Goal: Complete application form: Complete application form

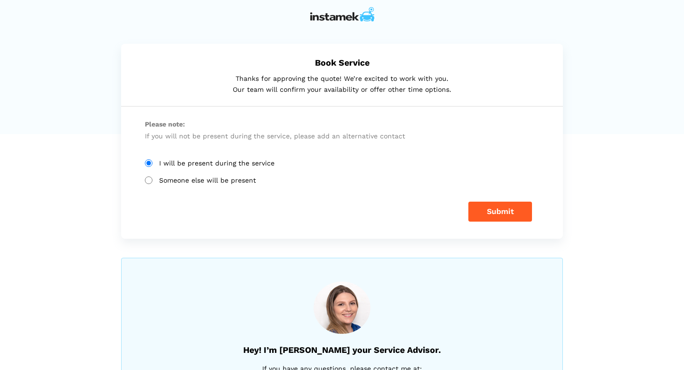
click at [240, 182] on label "Someone else will be present" at bounding box center [342, 180] width 394 height 8
click at [153, 182] on input "Someone else will be present" at bounding box center [149, 180] width 8 height 8
radio input "true"
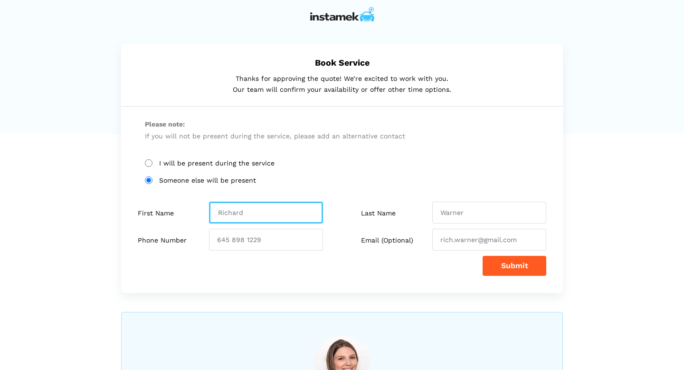
click at [274, 216] on input "text" at bounding box center [266, 213] width 114 height 22
type input "Cliff"
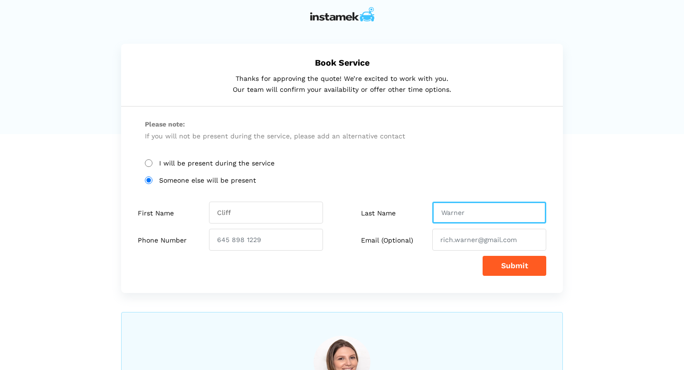
click at [459, 212] on input "text" at bounding box center [489, 213] width 114 height 22
type input "Ibe"
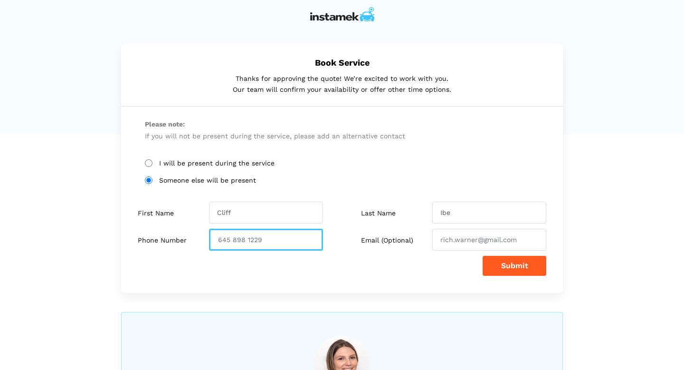
click at [246, 239] on input "number" at bounding box center [266, 240] width 114 height 22
paste input "8253655210"
click at [230, 243] on input "8253655210" at bounding box center [266, 240] width 114 height 22
click at [230, 240] on input "8253655210" at bounding box center [266, 240] width 114 height 22
type input "8253655210"
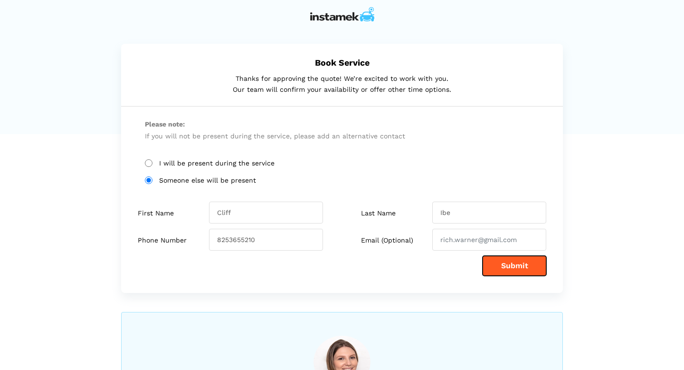
click at [504, 271] on button "Submit" at bounding box center [515, 266] width 64 height 20
